Goal: Information Seeking & Learning: Understand process/instructions

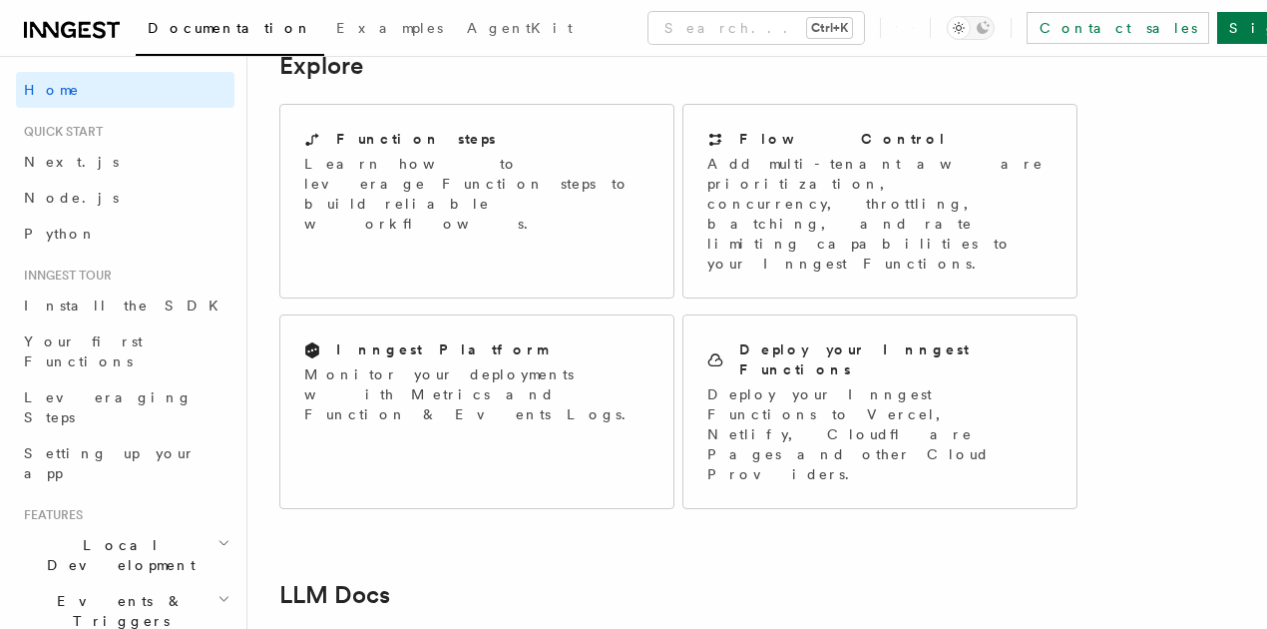
scroll to position [1291, 0]
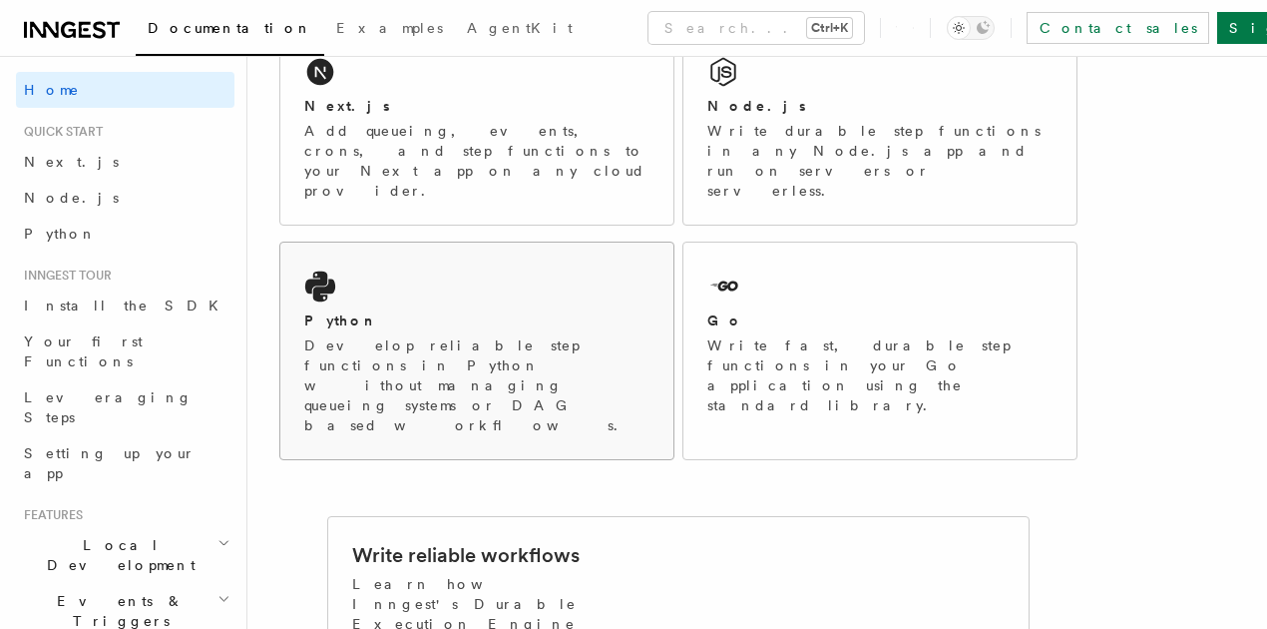
scroll to position [122, 0]
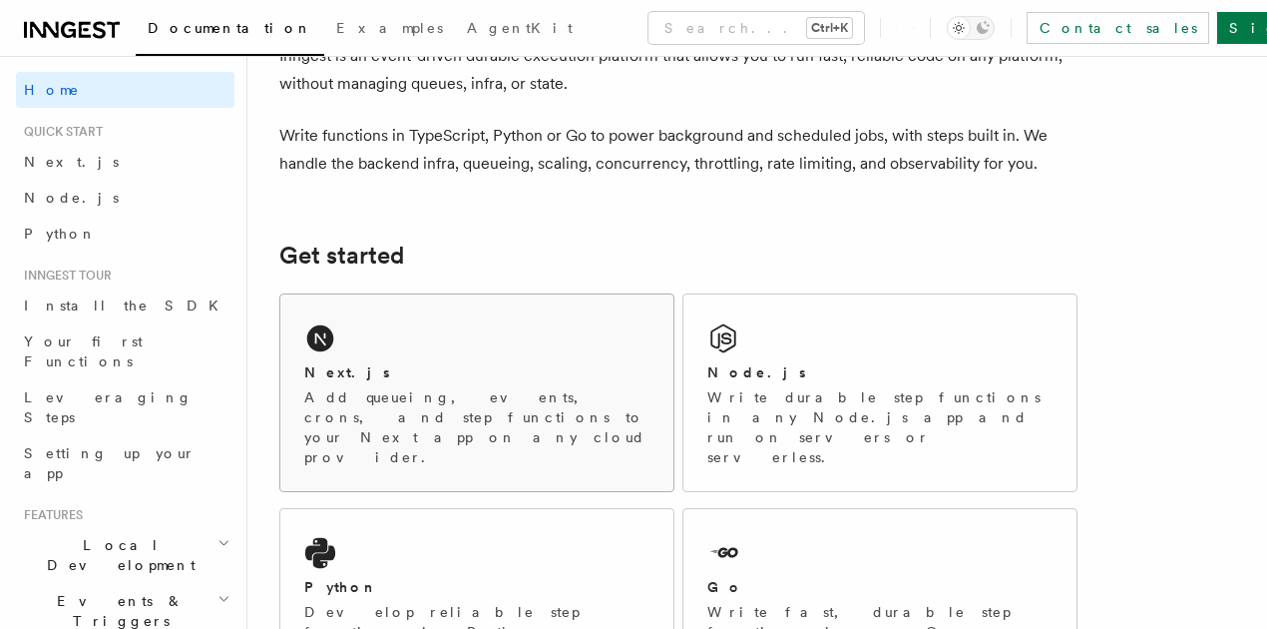
click at [504, 361] on div "Next.js Add queueing, events, crons, and step functions to your Next app on any…" at bounding box center [476, 392] width 393 height 197
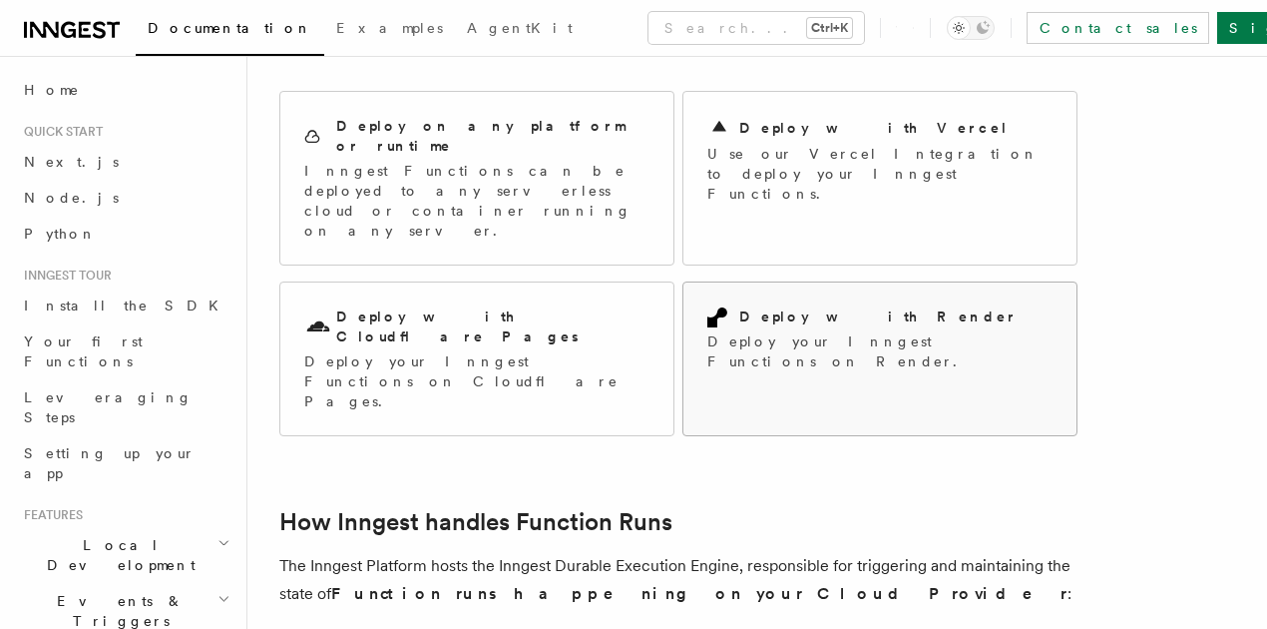
scroll to position [77, 0]
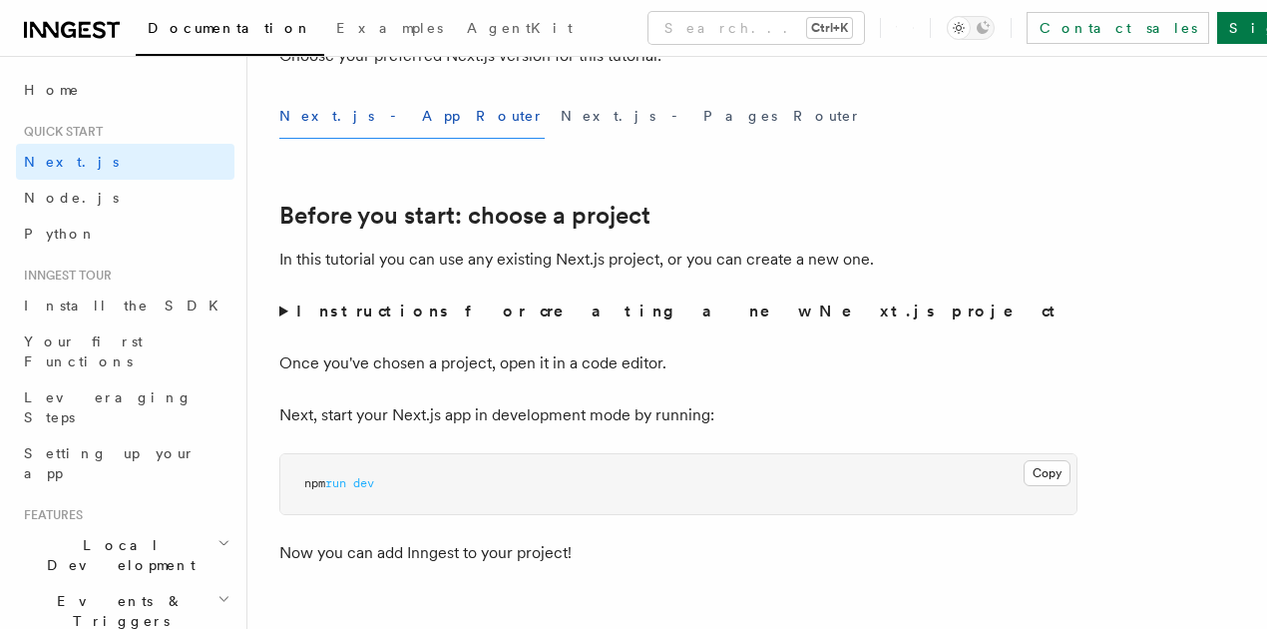
scroll to position [560, 0]
click at [348, 321] on strong "Instructions for creating a new Next.js project" at bounding box center [679, 311] width 767 height 19
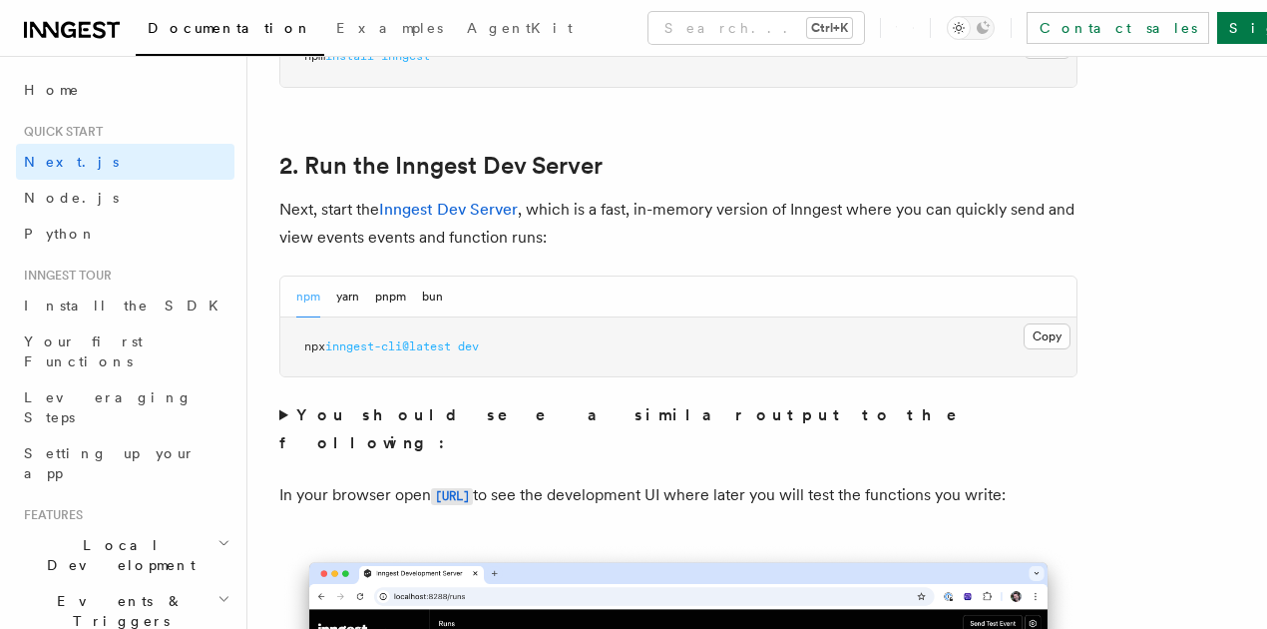
scroll to position [1491, 0]
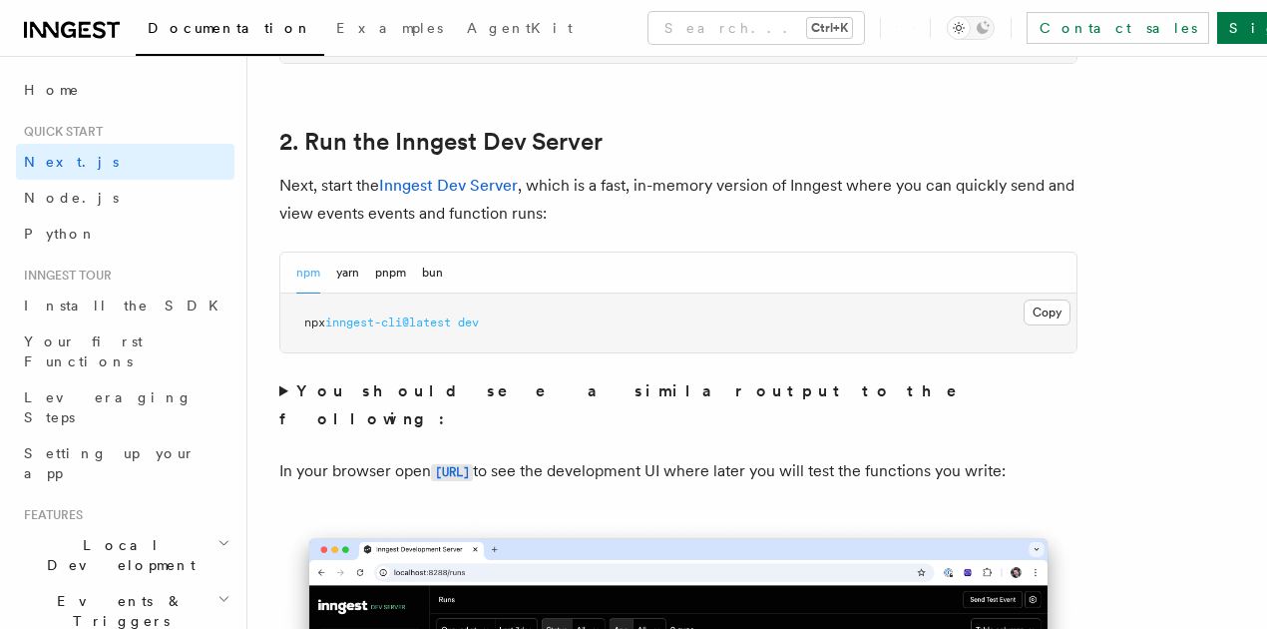
click at [551, 423] on strong "You should see a similar output to the following:" at bounding box center [631, 404] width 705 height 47
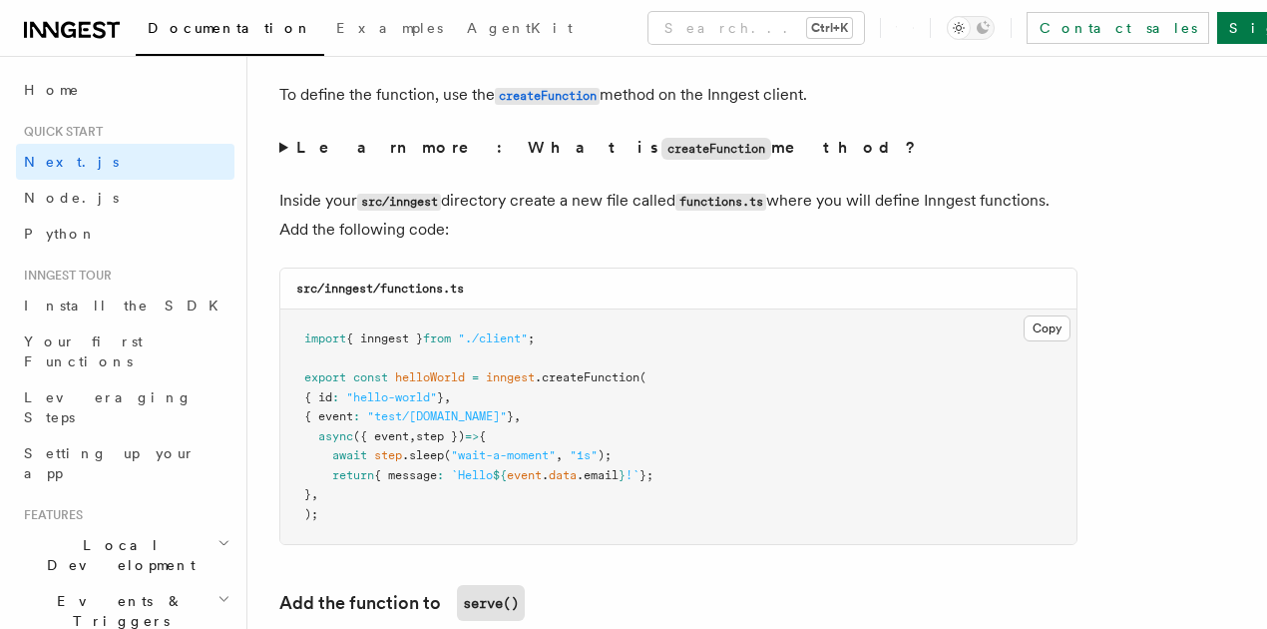
scroll to position [3885, 0]
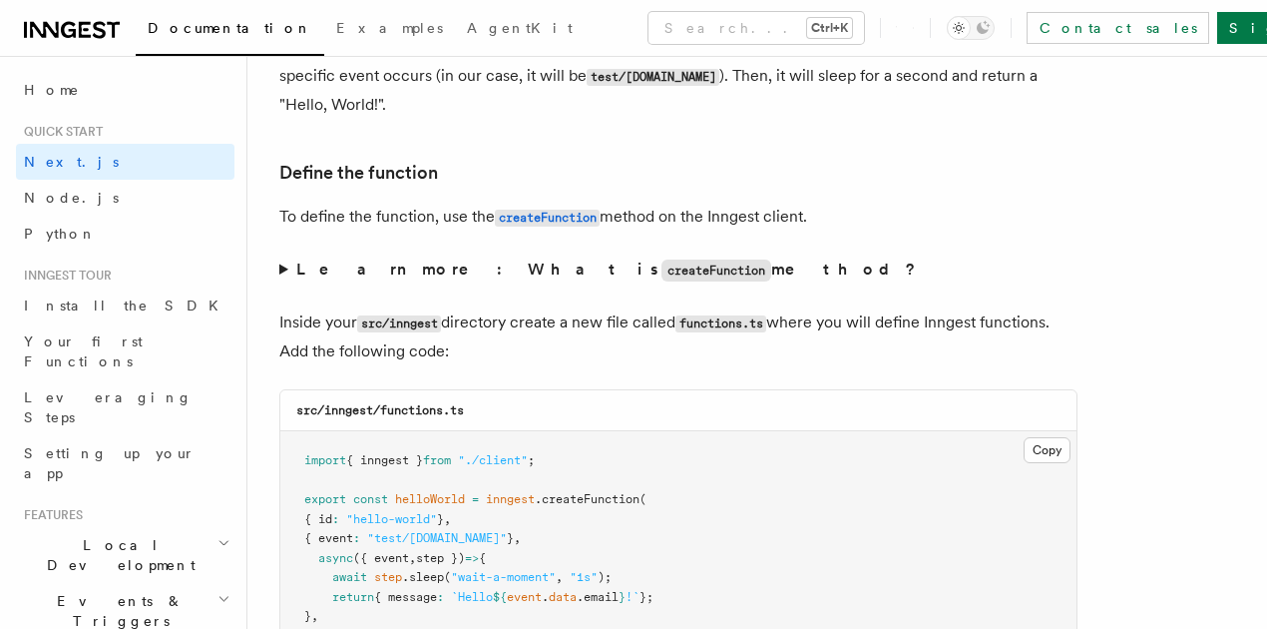
click at [401, 260] on strong "Learn more: What is createFunction method?" at bounding box center [608, 268] width 624 height 19
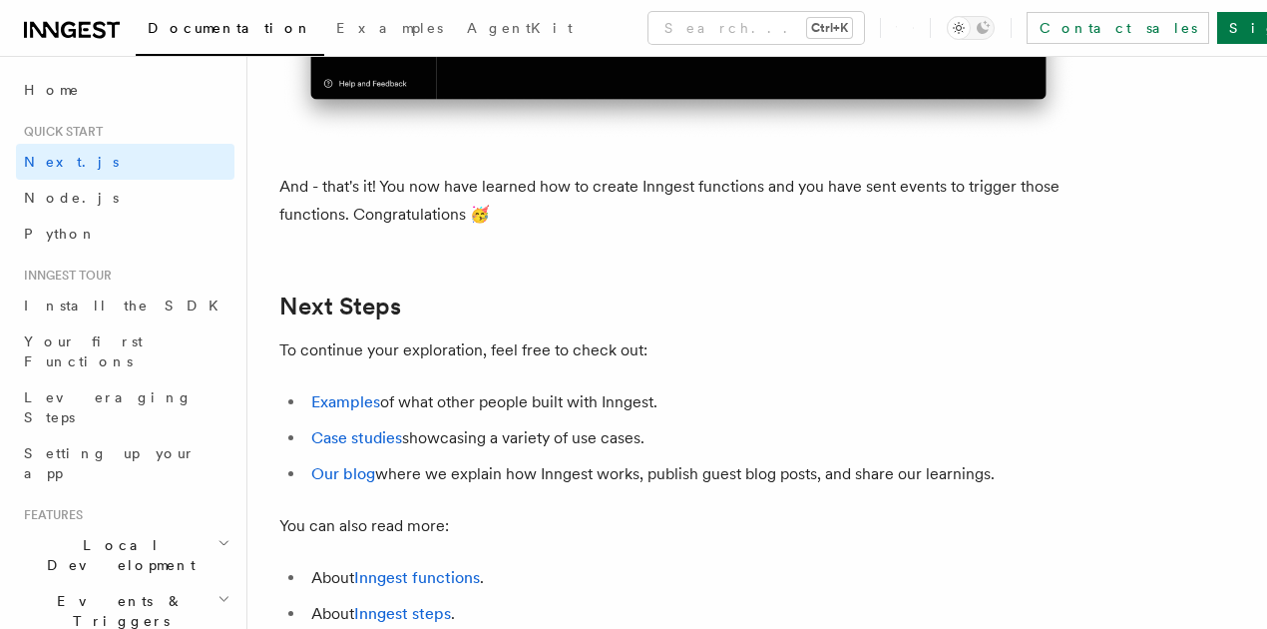
scroll to position [13278, 0]
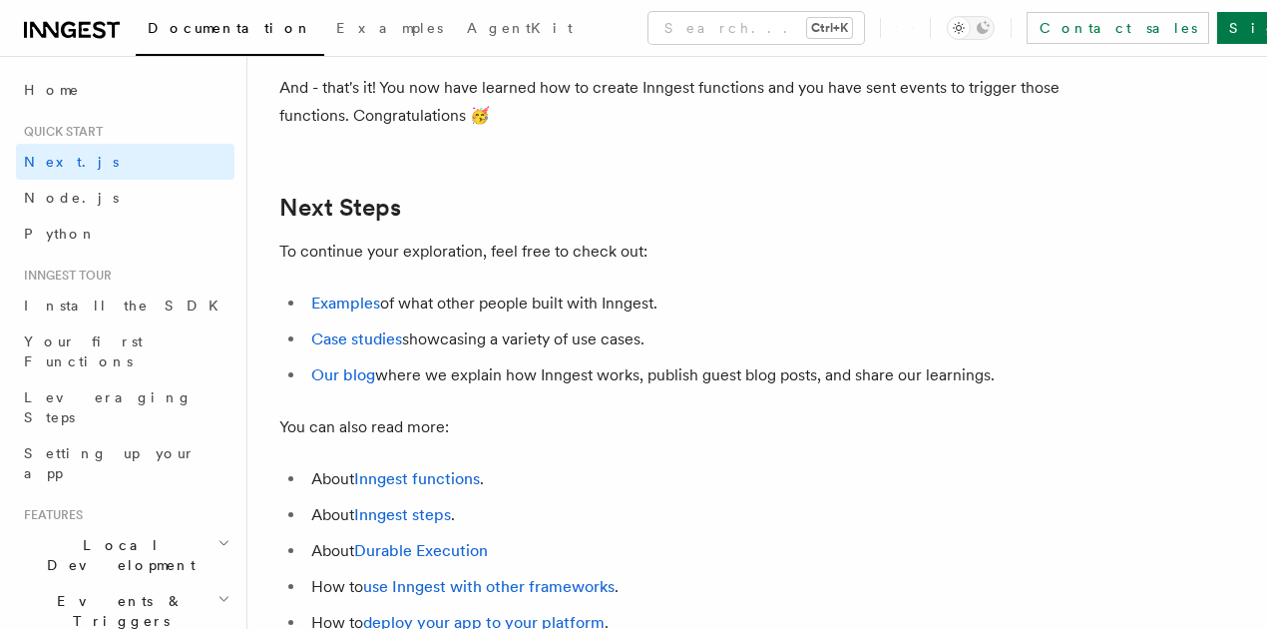
drag, startPoint x: 579, startPoint y: 256, endPoint x: 526, endPoint y: 275, distance: 56.2
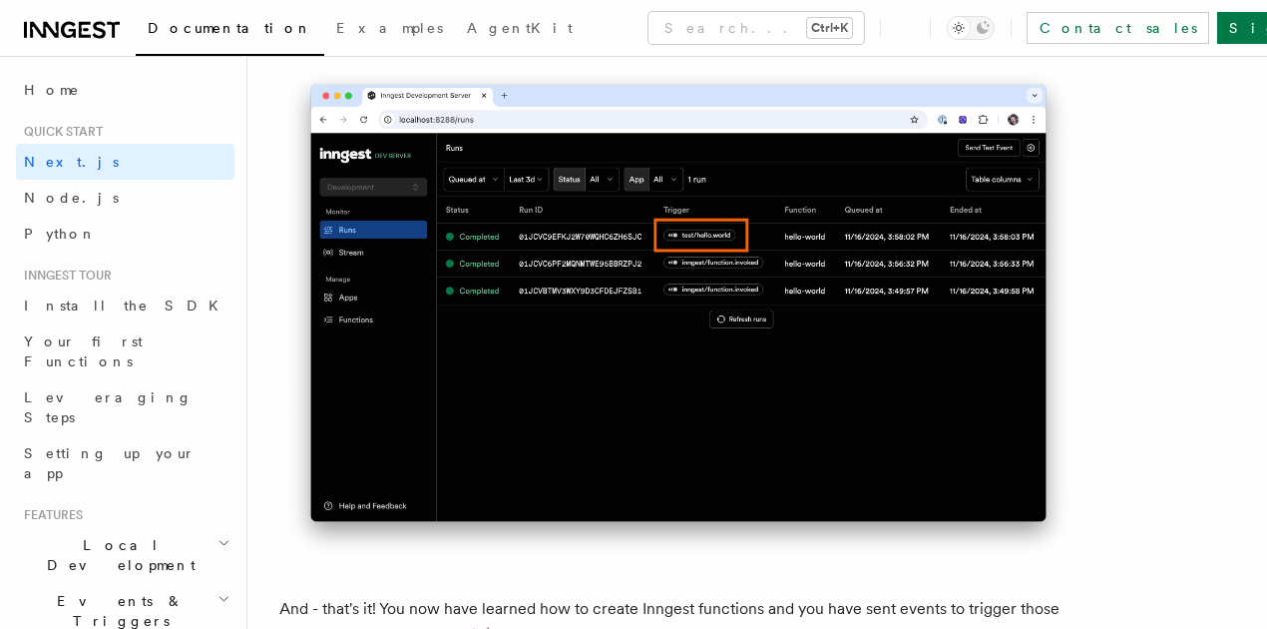
scroll to position [12745, 0]
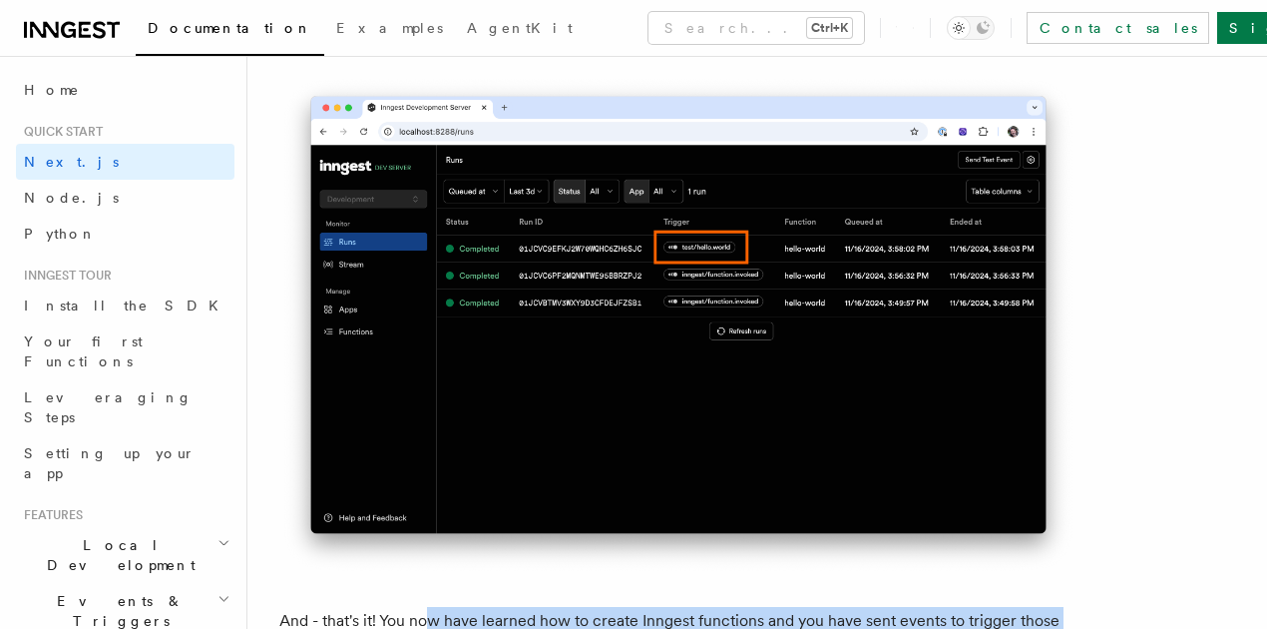
drag, startPoint x: 619, startPoint y: 278, endPoint x: 429, endPoint y: 198, distance: 206.1
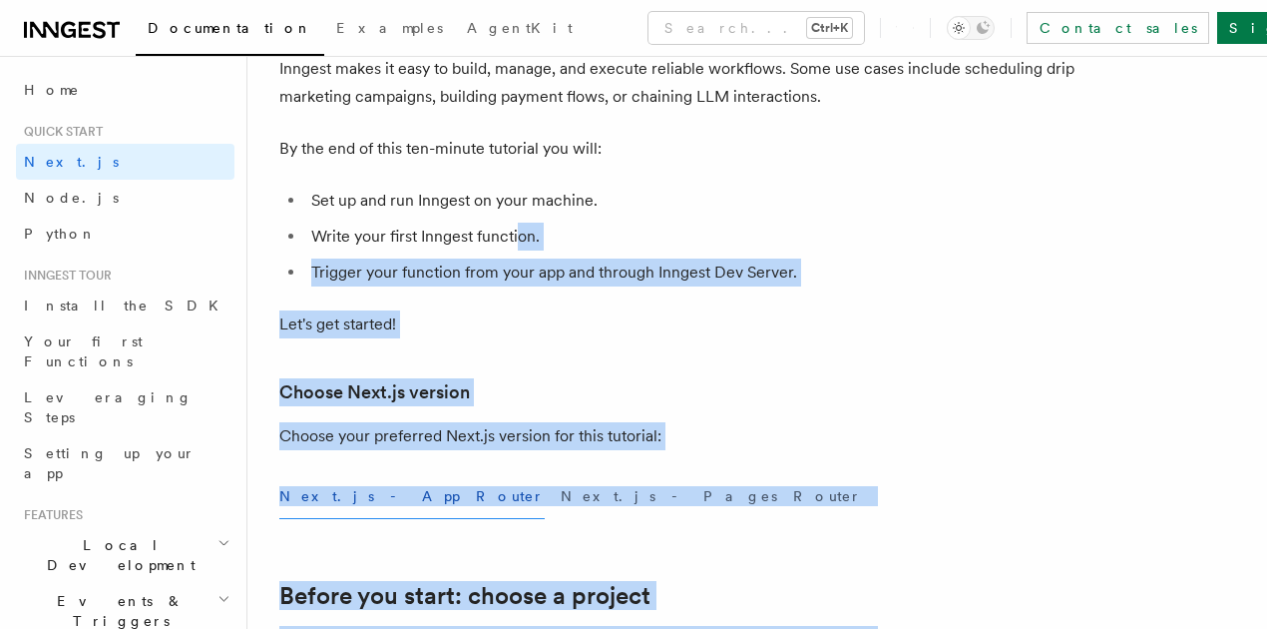
scroll to position [0, 0]
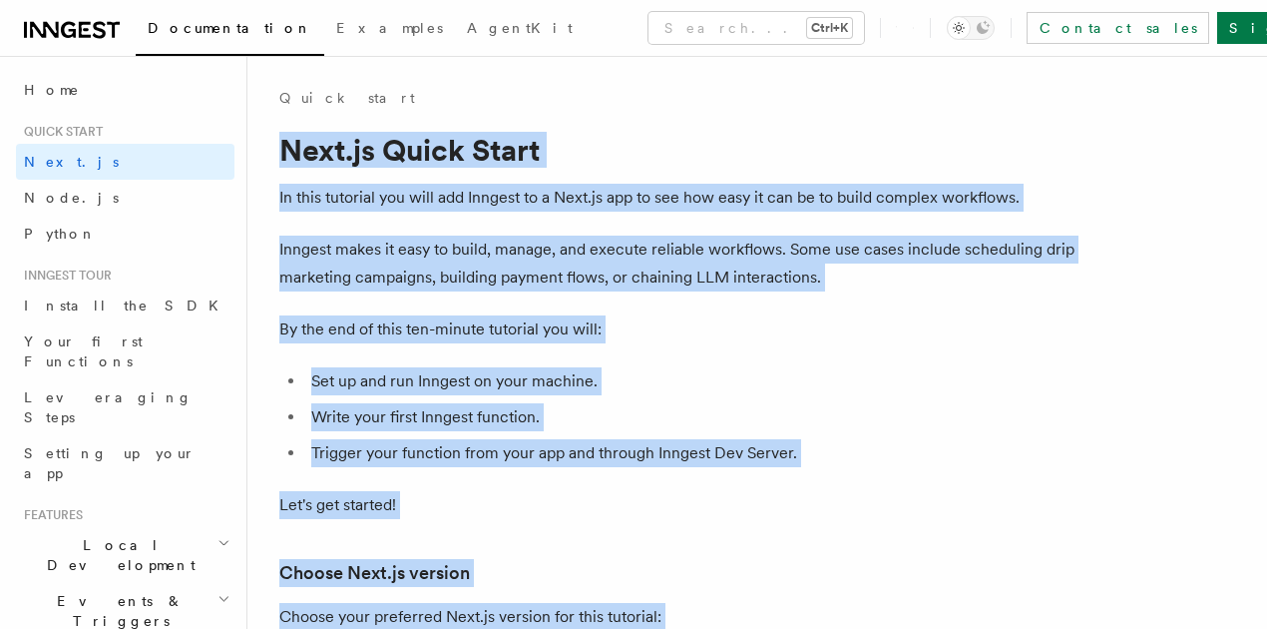
drag, startPoint x: 541, startPoint y: 279, endPoint x: 283, endPoint y: 140, distance: 292.9
copy article "Next.js Quick Start In this tutorial you will add Inngest to a Next.js app to s…"
click at [660, 164] on h1 "Next.js Quick Start" at bounding box center [678, 150] width 798 height 36
